Goal: Transaction & Acquisition: Purchase product/service

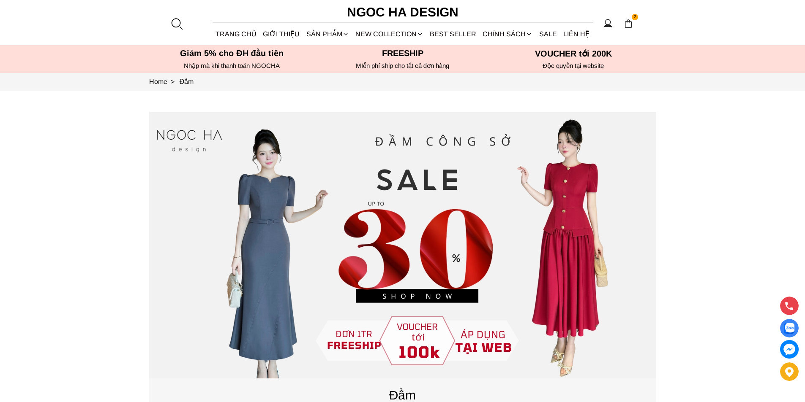
click at [173, 22] on div at bounding box center [176, 23] width 13 height 13
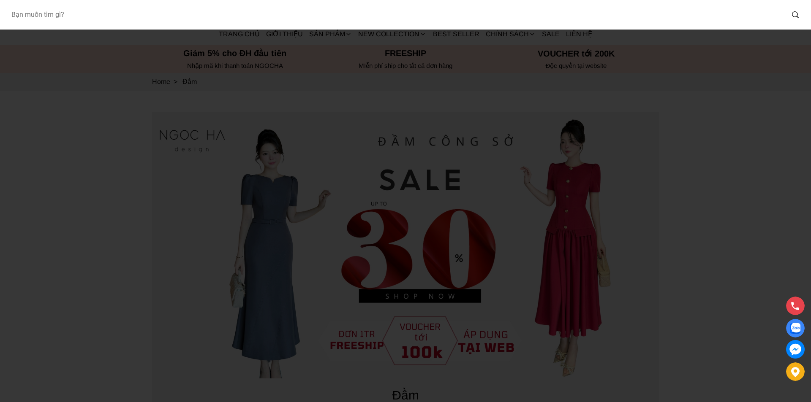
click at [155, 18] on input "Input search Bạn muốn tìm gì?" at bounding box center [394, 14] width 780 height 19
type input "A1079"
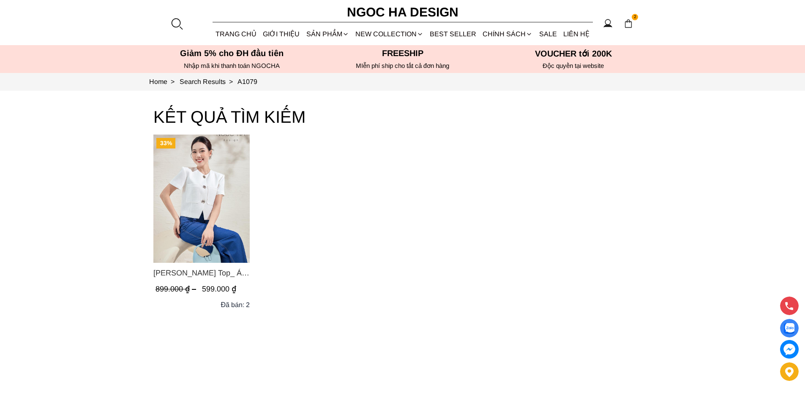
click at [207, 166] on img "Product image - Laura Top_ Áo Vest Cổ Tròn Dáng Suông Lửng A1079" at bounding box center [201, 199] width 96 height 128
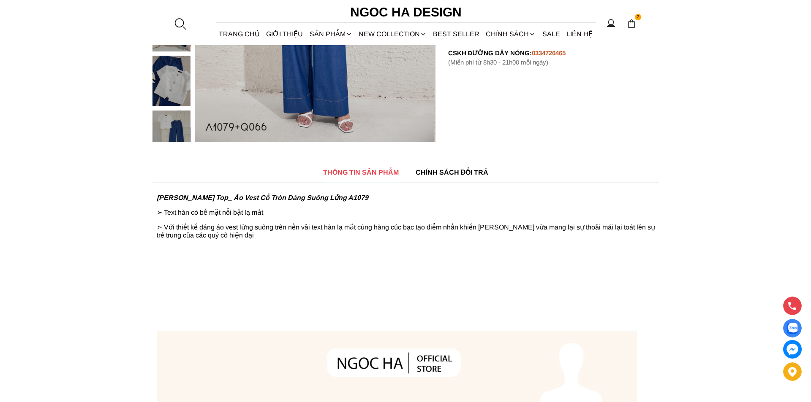
scroll to position [149, 0]
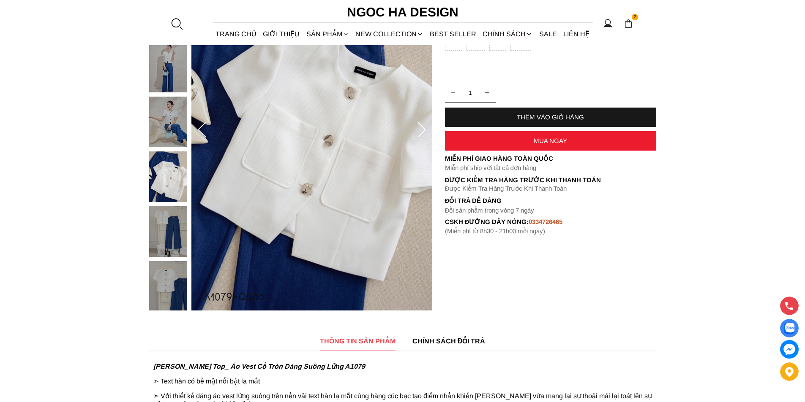
click at [179, 24] on div at bounding box center [176, 23] width 13 height 13
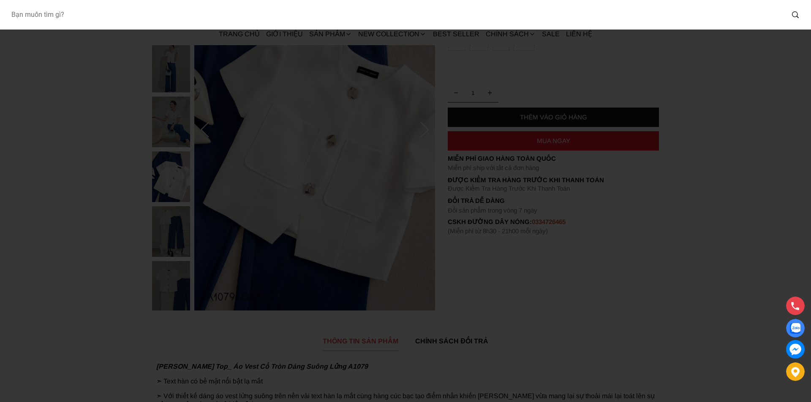
click at [130, 16] on input "Input search Bạn muốn tìm gì?" at bounding box center [394, 14] width 780 height 19
type input "A1082"
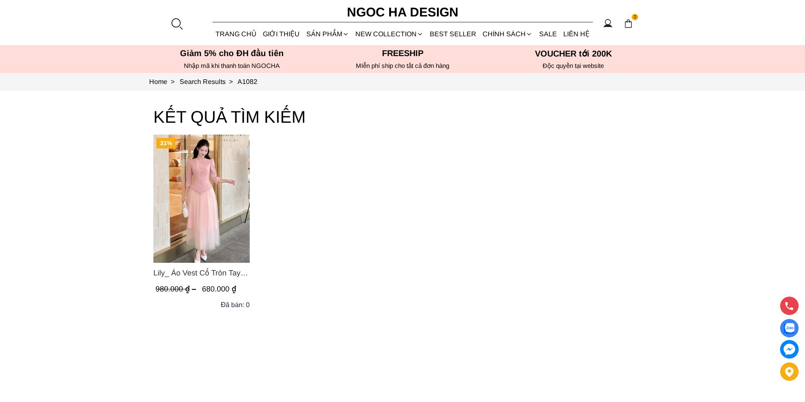
click at [218, 182] on img "Product image - Lily_ Áo Vest Cổ Tròn Tay Lừng Mix Chân Váy Lưới Màu Hồng A1082…" at bounding box center [201, 199] width 96 height 128
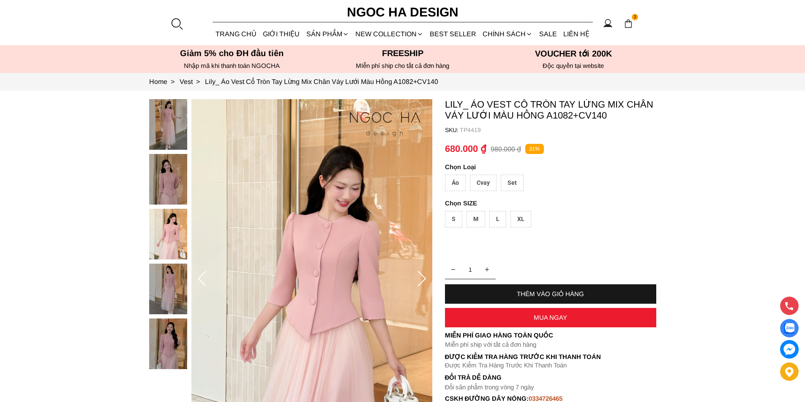
click at [176, 21] on div at bounding box center [176, 23] width 13 height 13
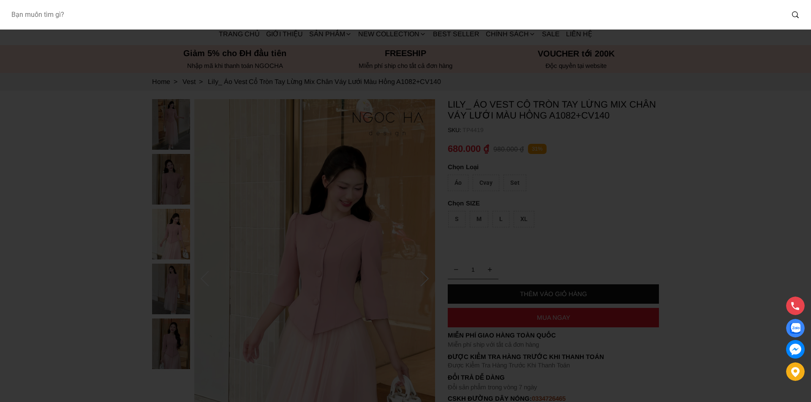
click at [141, 23] on input "Input search Bạn muốn tìm gì?" at bounding box center [394, 14] width 780 height 19
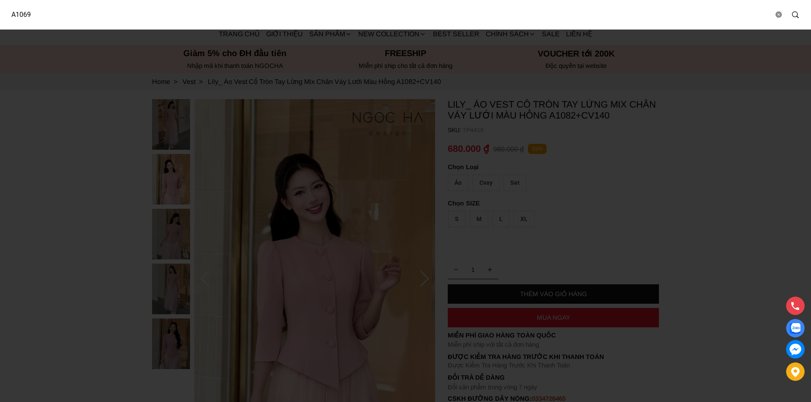
type input "A1069"
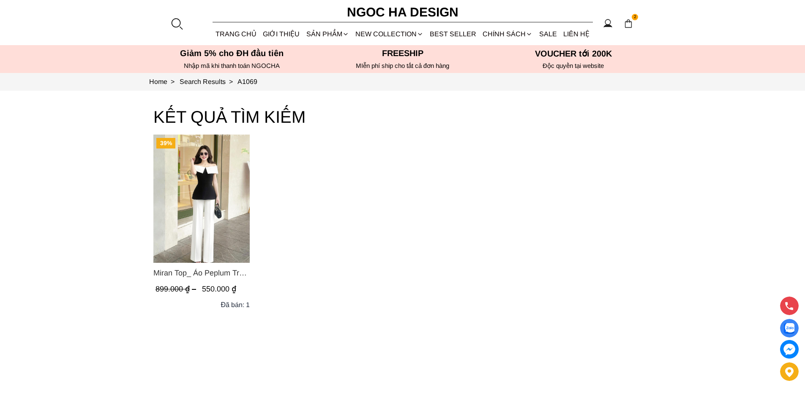
click at [175, 23] on div at bounding box center [176, 23] width 13 height 13
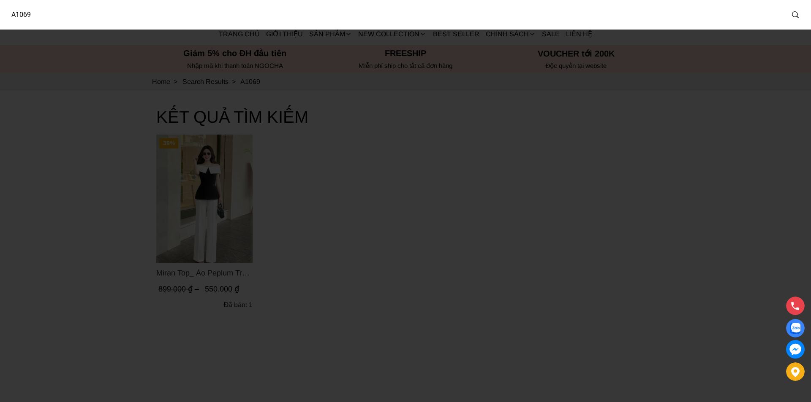
click at [116, 17] on input "A1069" at bounding box center [394, 14] width 780 height 19
type input "A1077"
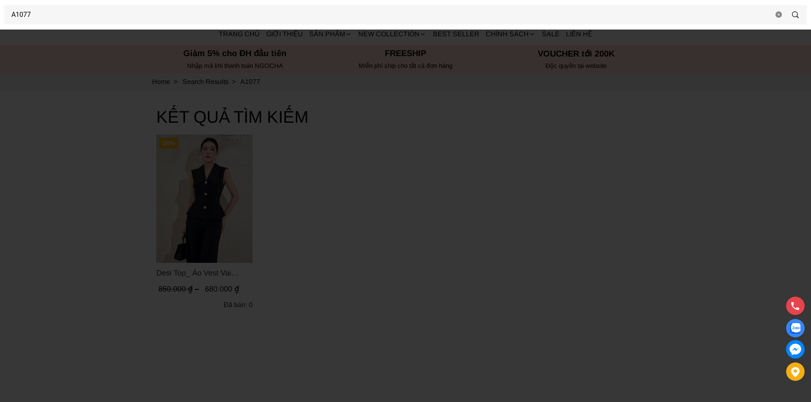
click at [92, 164] on div at bounding box center [405, 201] width 811 height 402
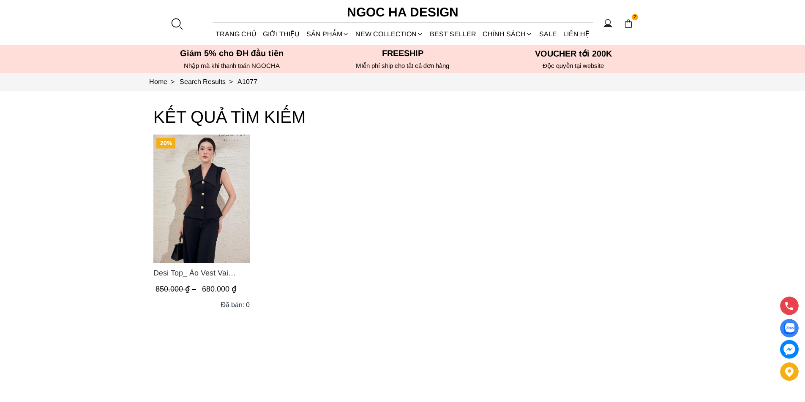
click at [189, 186] on img "Product image - Desi Top_ Áo Vest Vai Chờm Đính Cúc Dáng Lửng Màu Đen A1077" at bounding box center [201, 199] width 96 height 128
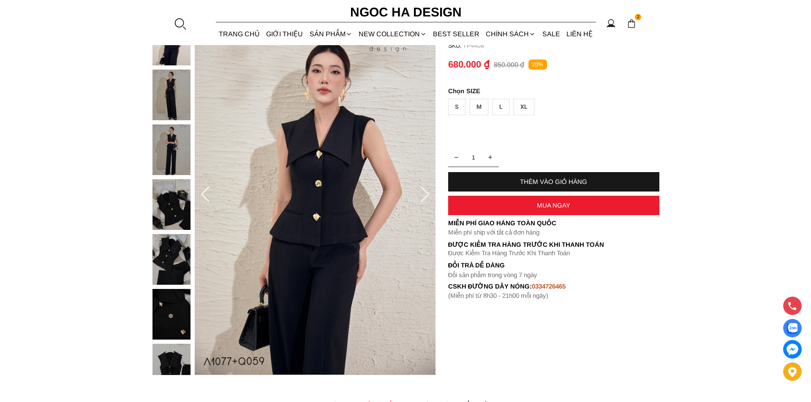
scroll to position [42, 0]
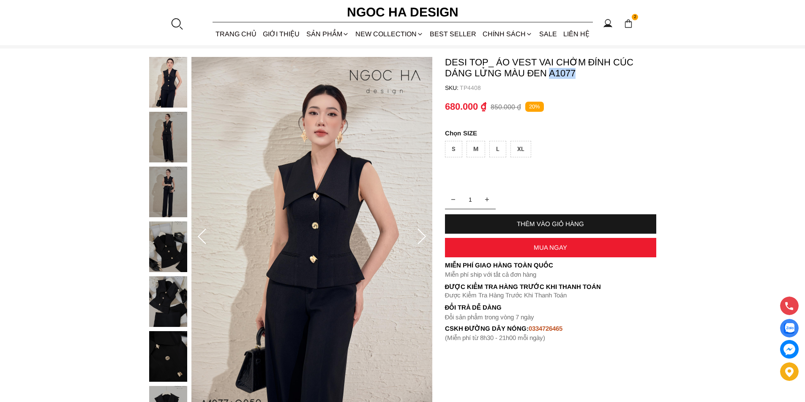
copy p "A1077"
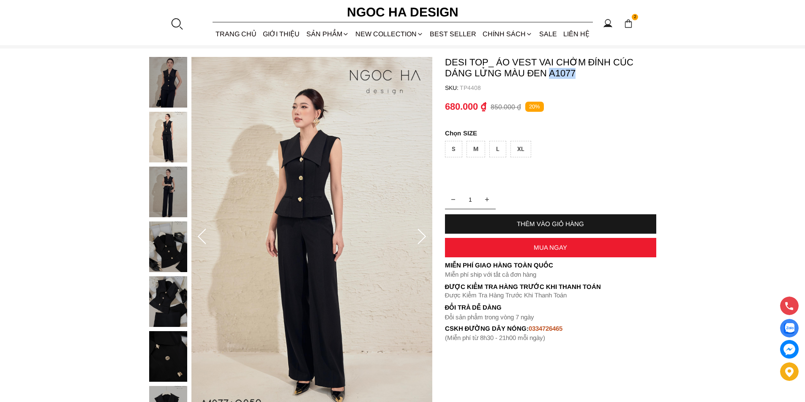
drag, startPoint x: 581, startPoint y: 72, endPoint x: 549, endPoint y: 71, distance: 31.7
click at [549, 71] on p "Desi Top_ Áo Vest Vai Chờm Đính Cúc Dáng Lửng Màu Đen A1077" at bounding box center [550, 68] width 211 height 22
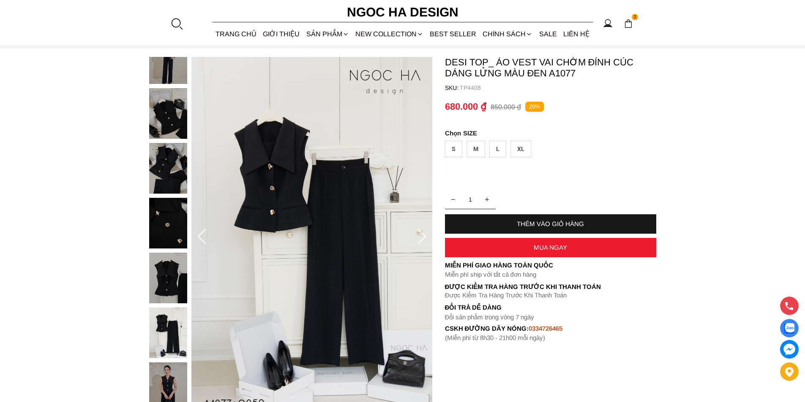
click at [180, 21] on div at bounding box center [176, 23] width 13 height 13
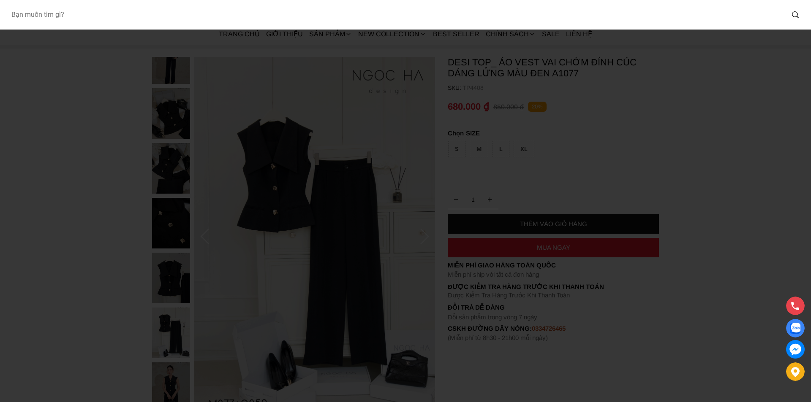
click at [166, 24] on input "Input search Bạn muốn tìm gì?" at bounding box center [394, 14] width 780 height 19
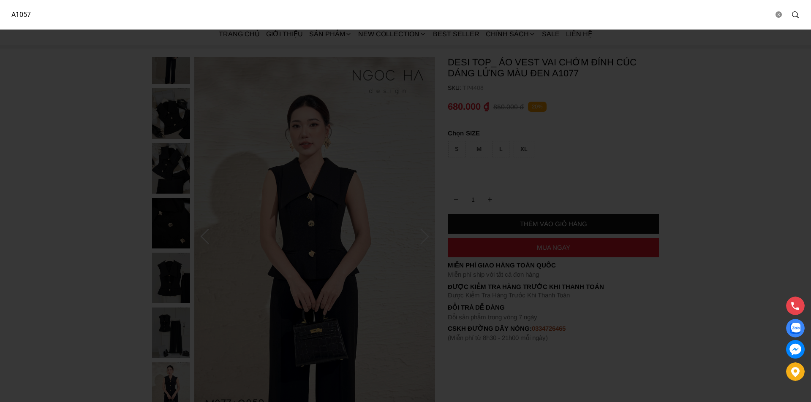
type input "A1057"
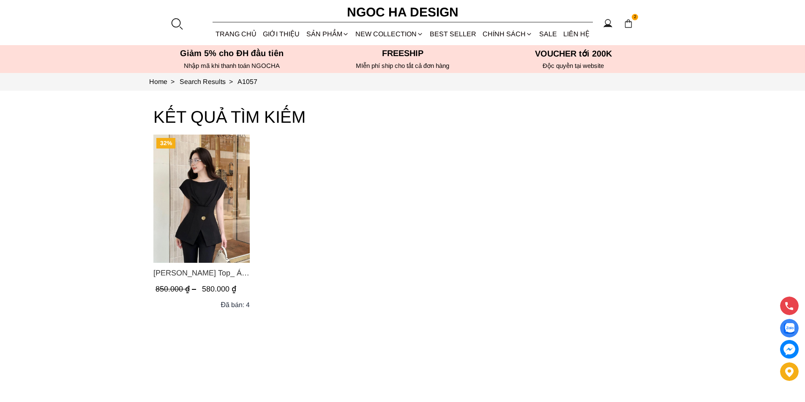
click at [176, 160] on img "Product image - Jenny Top_ Áo Mix Tơ Thân Bổ Mảnh Vạt Chéo Màu Đen A1057" at bounding box center [201, 199] width 96 height 128
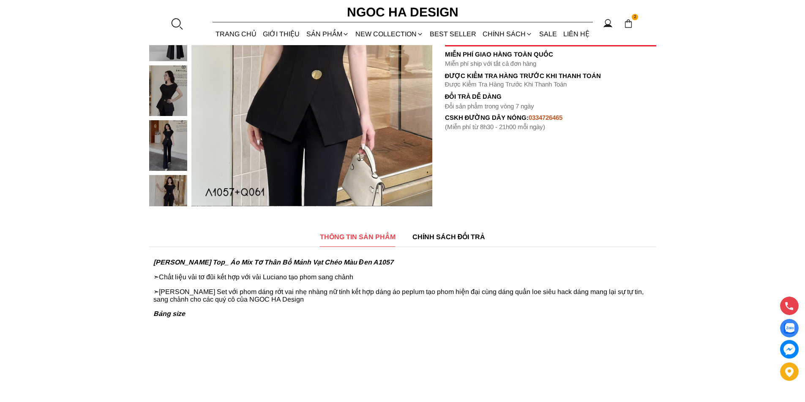
scroll to position [296, 0]
